Goal: Information Seeking & Learning: Find specific page/section

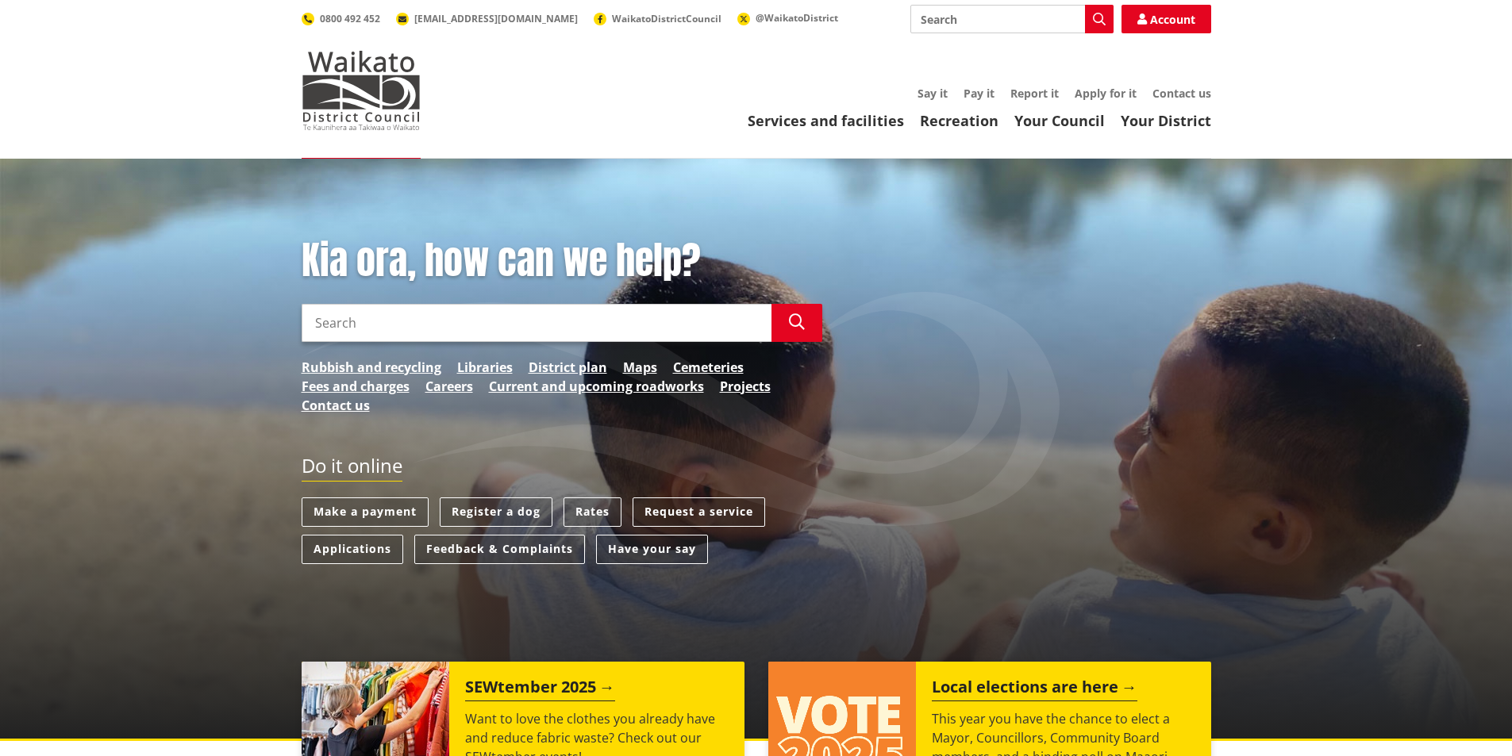
click at [986, 17] on input "Search" at bounding box center [1011, 19] width 203 height 29
type input "PROJECTS"
click at [1198, 90] on link "Contact us" at bounding box center [1181, 93] width 59 height 15
click at [1193, 94] on link "Contact us" at bounding box center [1181, 93] width 59 height 15
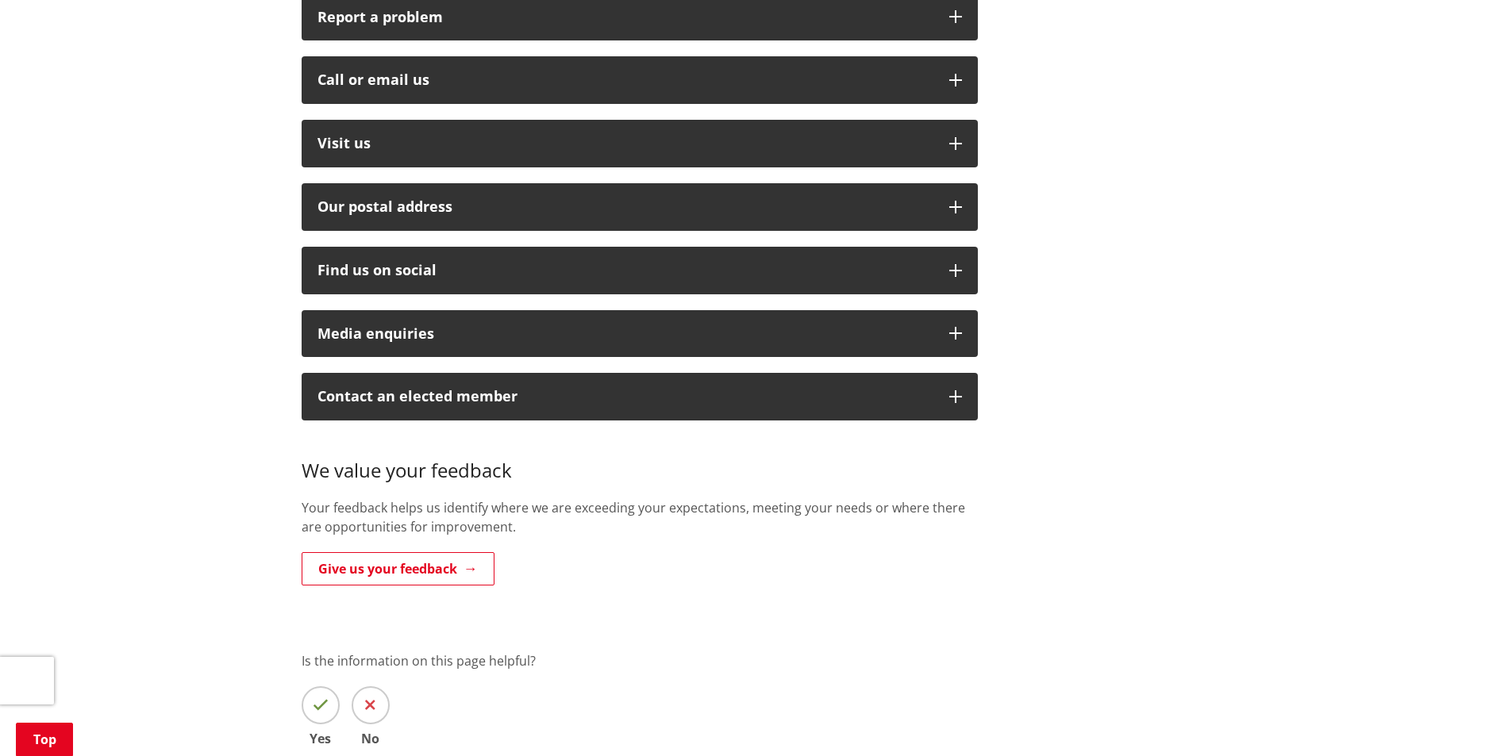
scroll to position [476, 0]
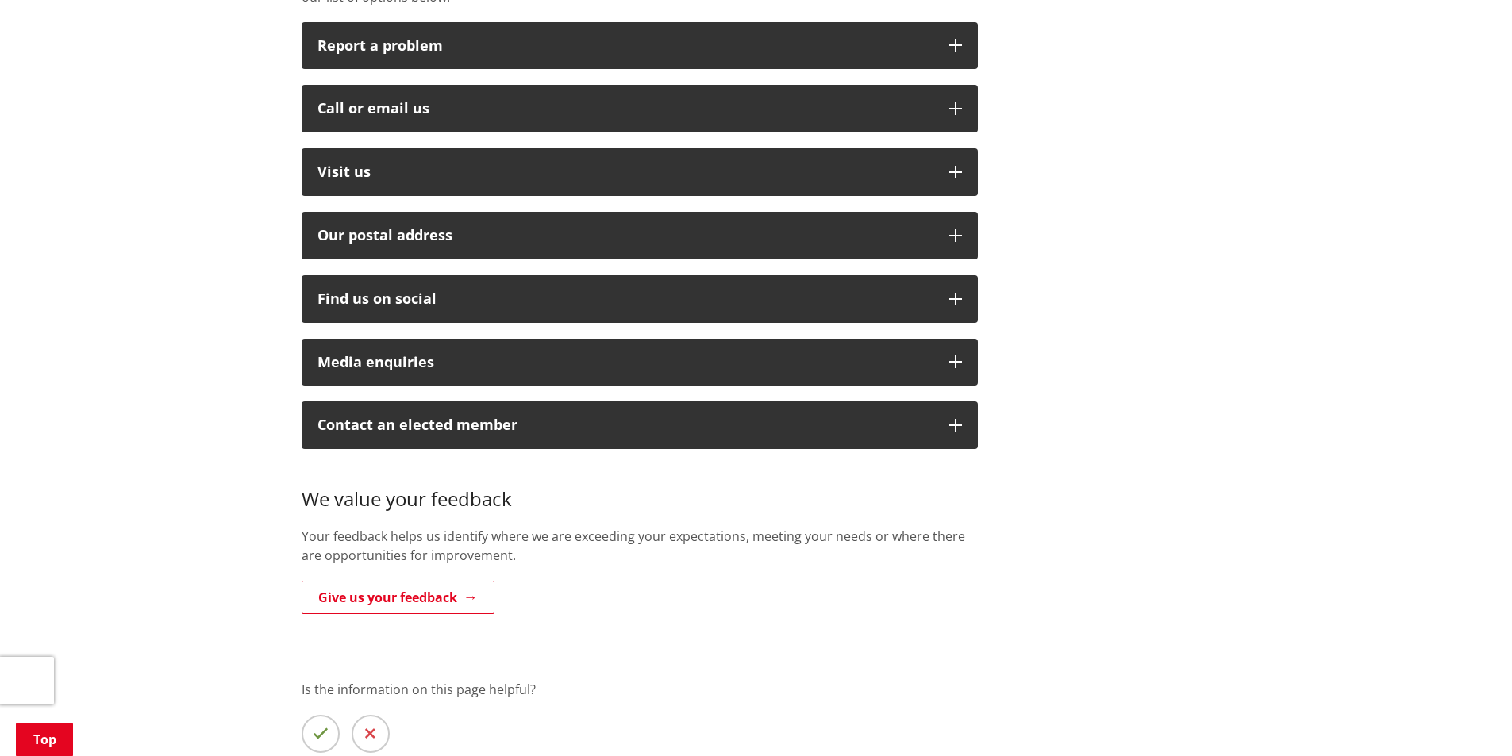
click at [1325, 246] on div "Home Contact us Contact us Whakapaa Mai Looking for advice, support or action? …" at bounding box center [756, 284] width 1512 height 1202
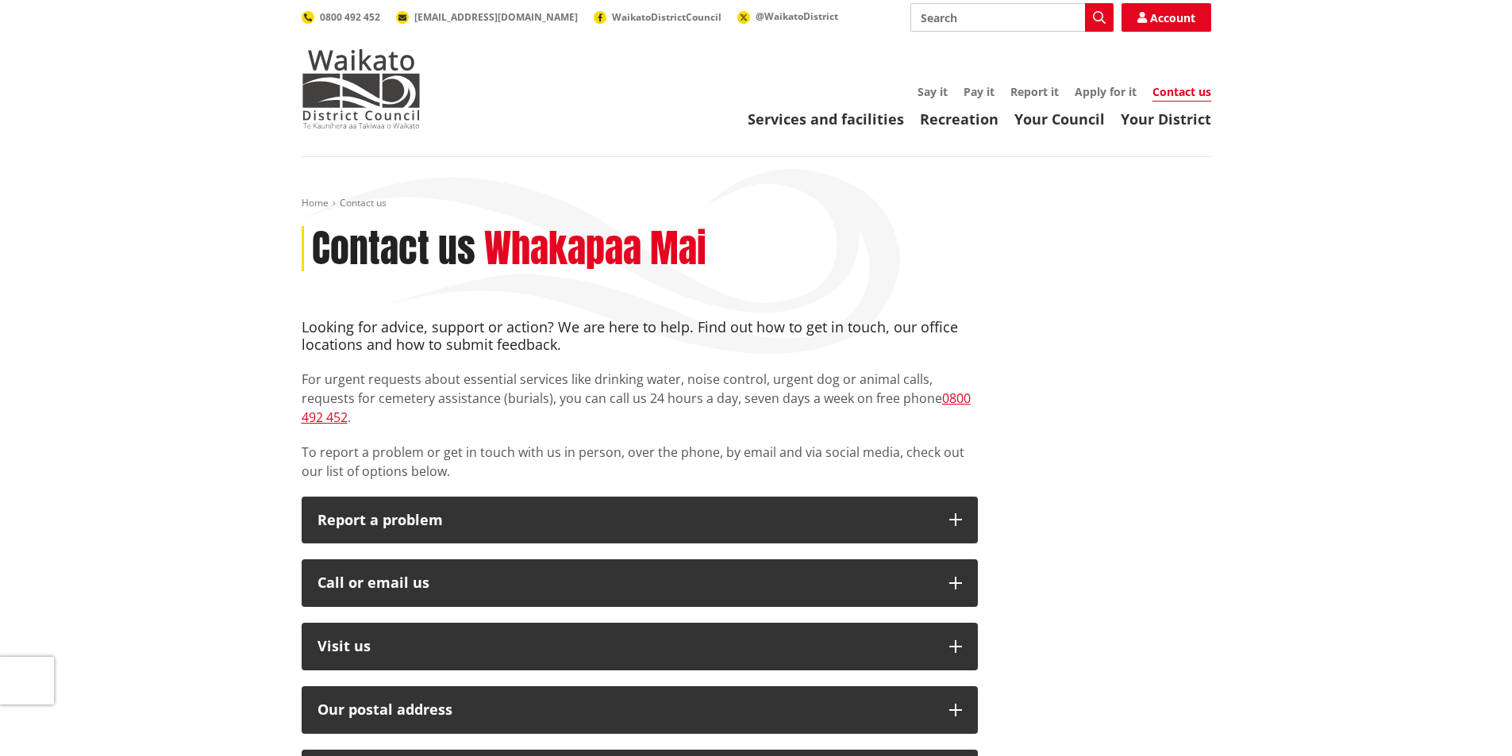
scroll to position [0, 0]
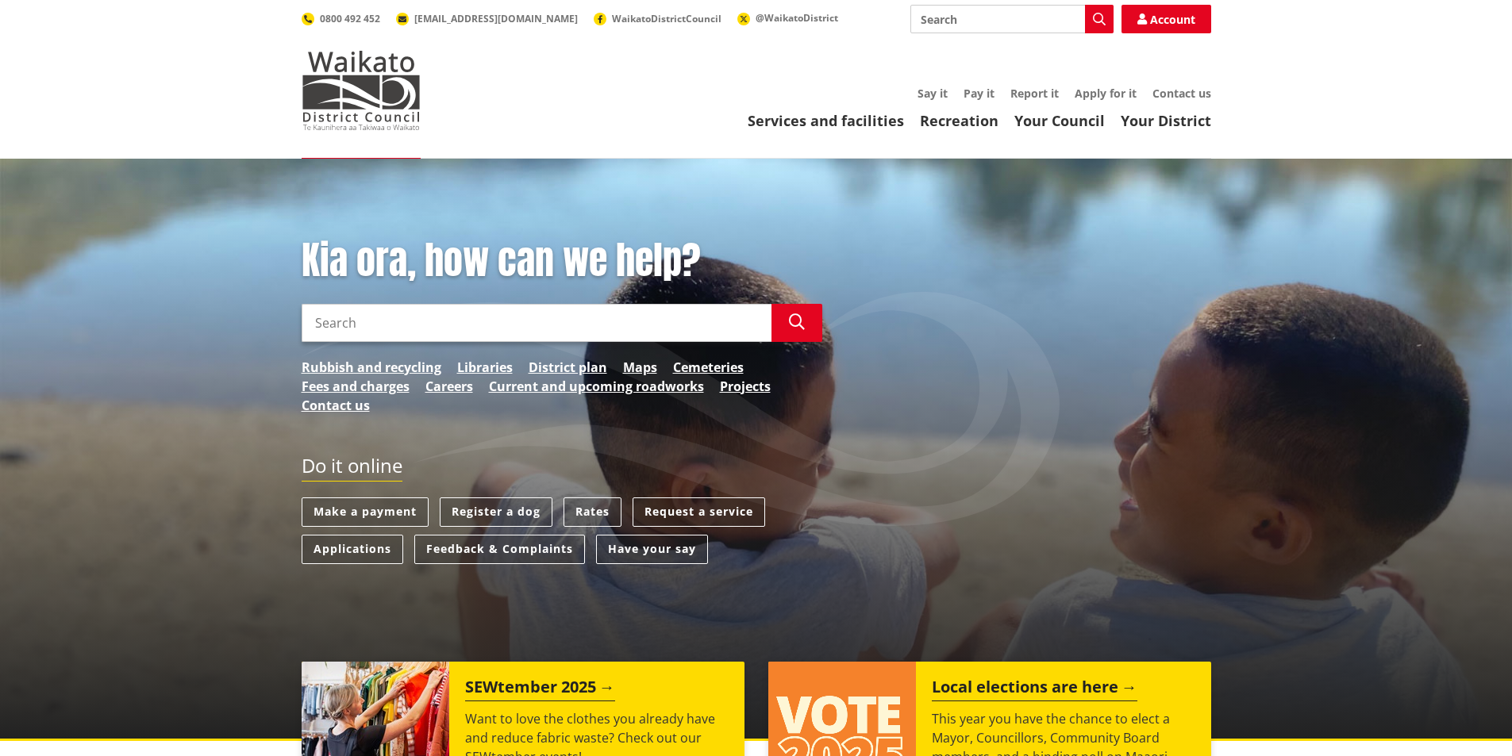
click at [946, 19] on input "Search" at bounding box center [1011, 19] width 203 height 29
type input "BUILDING CONSENTS"
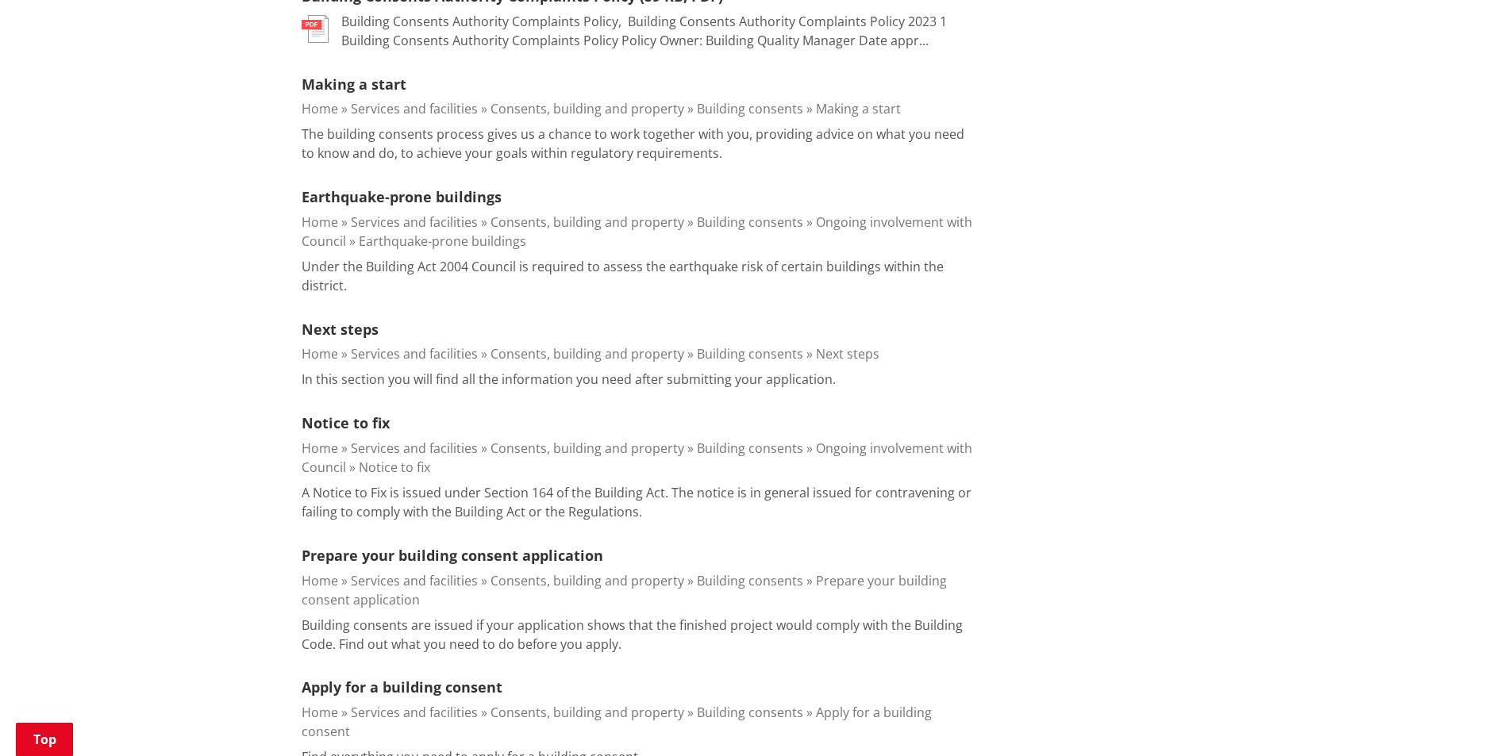
scroll to position [794, 0]
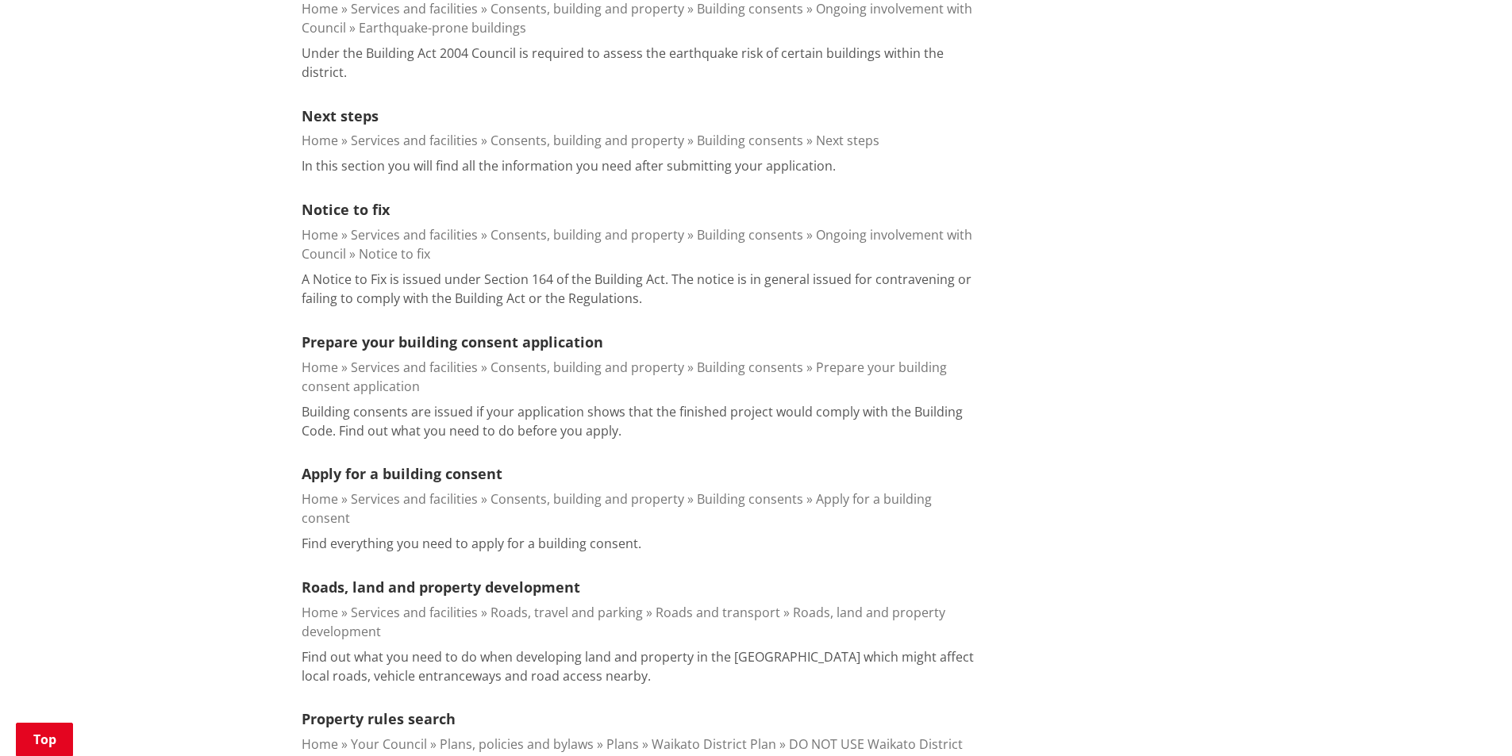
scroll to position [1032, 0]
